Goal: Task Accomplishment & Management: Use online tool/utility

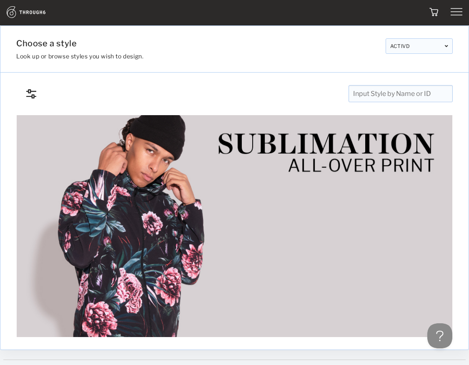
click at [39, 11] on img at bounding box center [36, 12] width 58 height 12
click at [41, 15] on img at bounding box center [36, 12] width 58 height 12
click at [43, 10] on img at bounding box center [36, 12] width 58 height 12
click at [238, 10] on div at bounding box center [176, 12] width 347 height 13
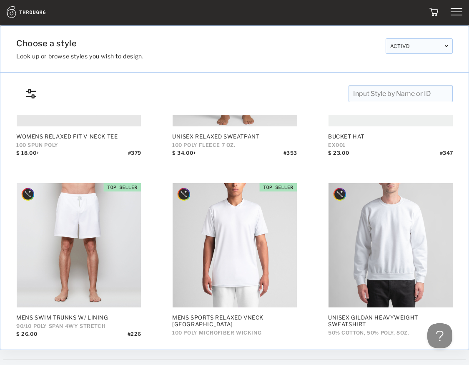
scroll to position [878, 0]
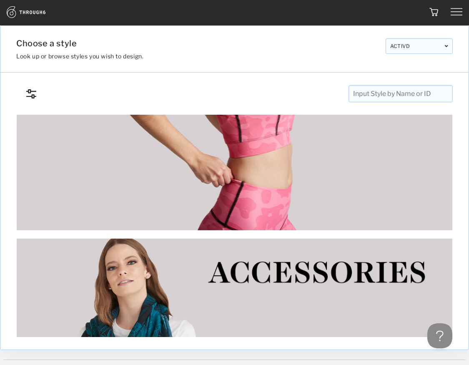
click at [459, 8] on img at bounding box center [457, 12] width 12 height 12
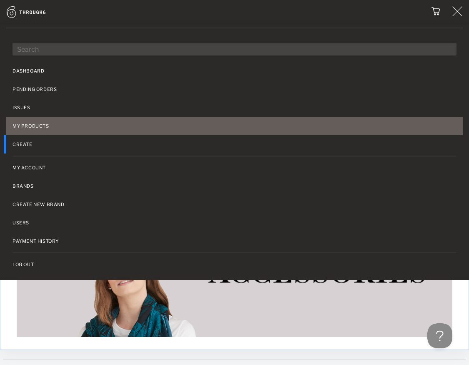
click at [28, 125] on link "My Products" at bounding box center [31, 126] width 37 height 6
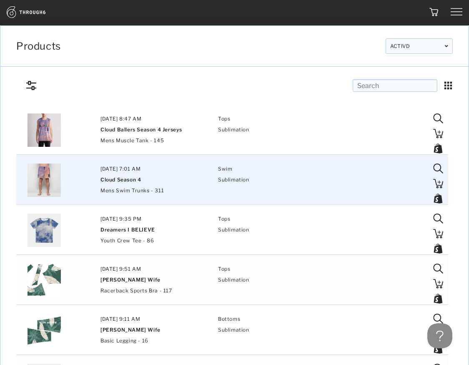
click at [48, 178] on img "Press SPACE to select this row." at bounding box center [44, 180] width 33 height 33
click at [32, 14] on img at bounding box center [36, 12] width 58 height 12
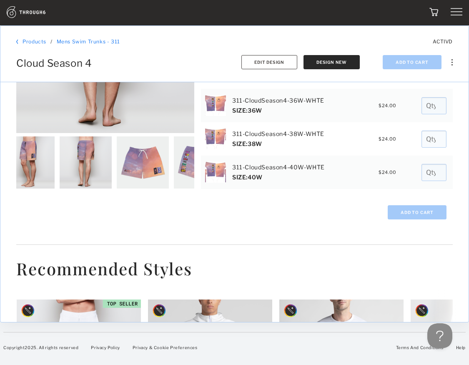
scroll to position [0, 104]
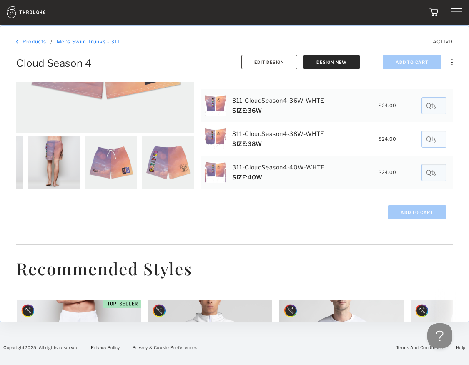
click at [121, 154] on img at bounding box center [111, 162] width 52 height 52
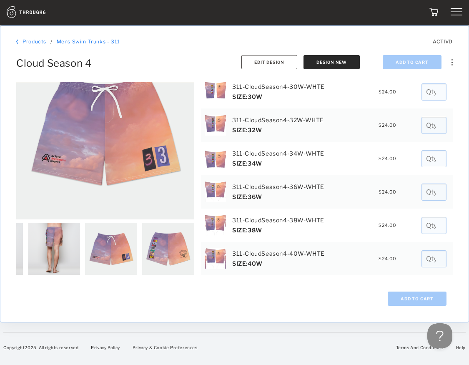
scroll to position [0, 0]
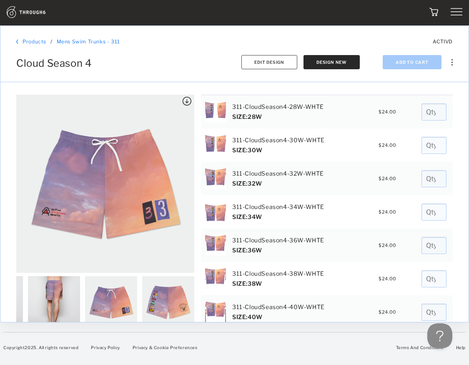
click at [186, 98] on img at bounding box center [186, 101] width 9 height 9
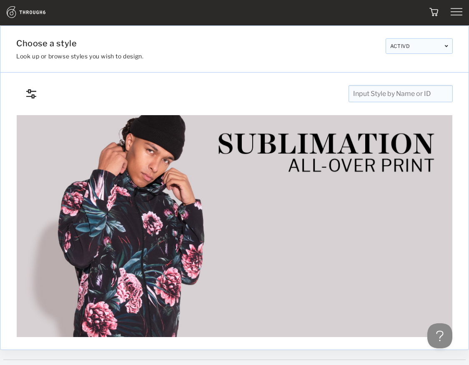
click at [25, 18] on link at bounding box center [36, 16] width 58 height 6
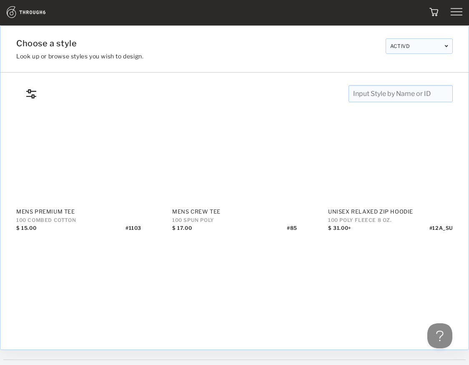
scroll to position [2551, 0]
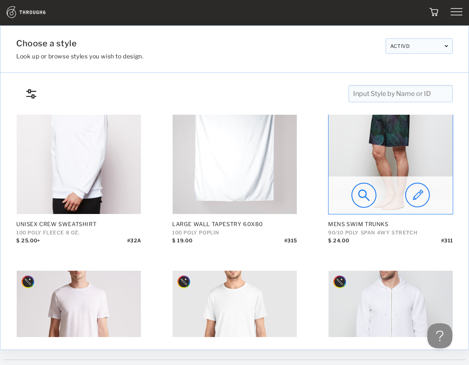
click at [416, 197] on img at bounding box center [417, 195] width 25 height 25
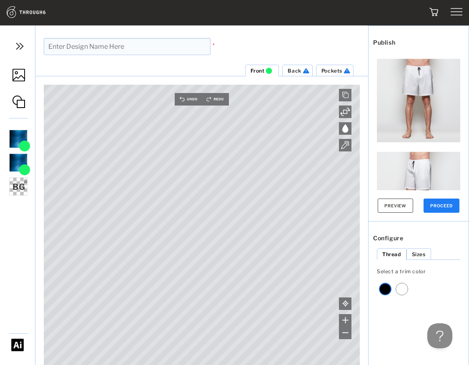
click at [302, 61] on div "Mens Swim Trunks - 311 / Untitled * Style Info" at bounding box center [201, 52] width 333 height 54
click at [302, 69] on img at bounding box center [306, 71] width 9 height 6
click at [20, 74] on img at bounding box center [19, 75] width 13 height 13
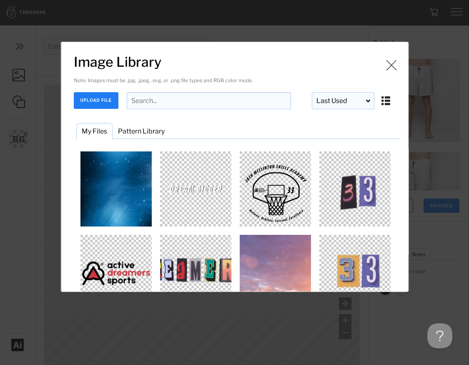
click at [106, 171] on img "Image Library" at bounding box center [115, 188] width 75 height 75
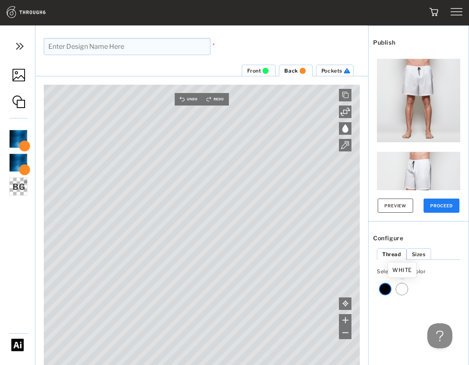
click at [403, 287] on div at bounding box center [402, 289] width 13 height 13
click at [397, 209] on button "Preview" at bounding box center [395, 206] width 35 height 14
